Goal: Information Seeking & Learning: Learn about a topic

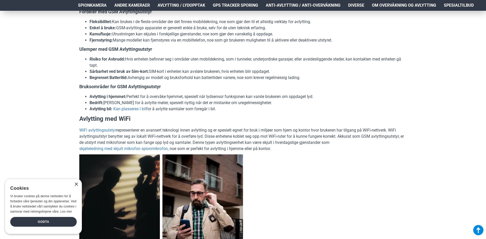
scroll to position [519, 0]
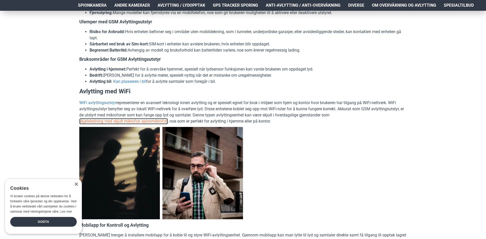
click at [140, 123] on link "skjøteledning med skjult mikrofon spionmikrofon" at bounding box center [123, 121] width 89 height 6
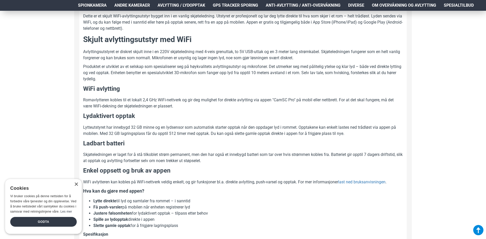
scroll to position [300, 0]
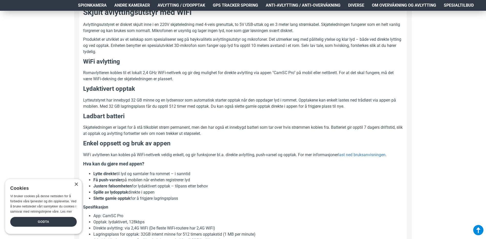
drag, startPoint x: 254, startPoint y: 137, endPoint x: 245, endPoint y: 139, distance: 9.4
click at [245, 139] on h3 "Enkel oppsett og bruk av appen" at bounding box center [243, 143] width 320 height 9
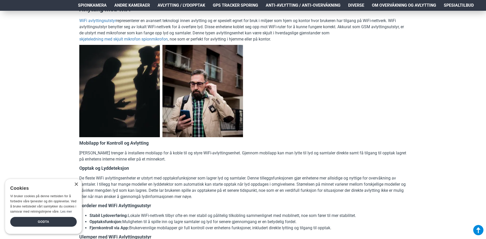
scroll to position [628, 0]
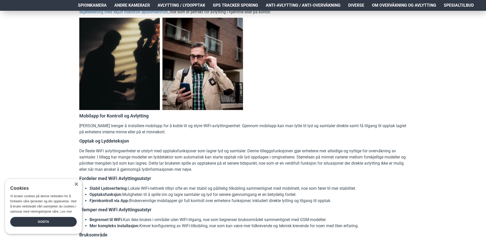
drag, startPoint x: 258, startPoint y: 171, endPoint x: 257, endPoint y: 173, distance: 2.6
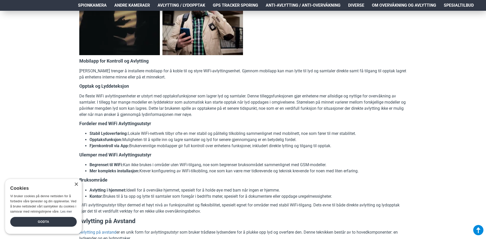
scroll to position [710, 0]
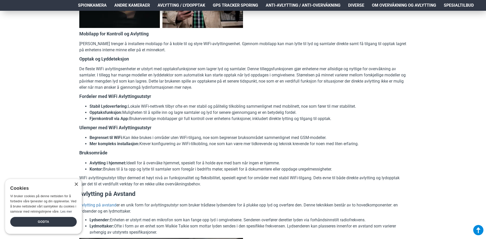
drag, startPoint x: 258, startPoint y: 173, endPoint x: 222, endPoint y: 133, distance: 52.9
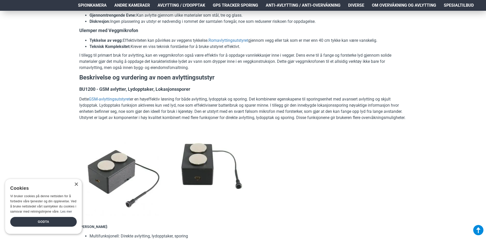
scroll to position [1393, 0]
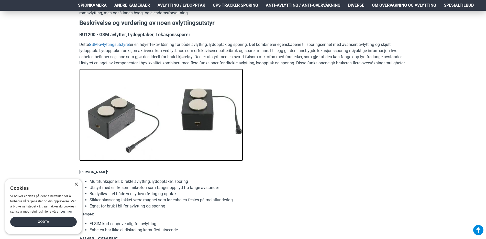
drag, startPoint x: 234, startPoint y: 119, endPoint x: 234, endPoint y: 111, distance: 7.9
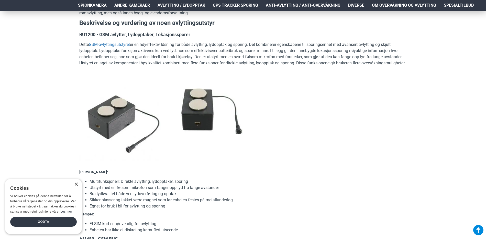
drag, startPoint x: 234, startPoint y: 111, endPoint x: 426, endPoint y: 175, distance: 202.6
click at [117, 45] on link "GSM-avlyttingsutstyret" at bounding box center [109, 44] width 41 height 6
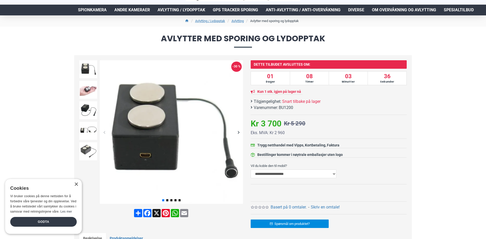
scroll to position [55, 0]
